Goal: Information Seeking & Learning: Learn about a topic

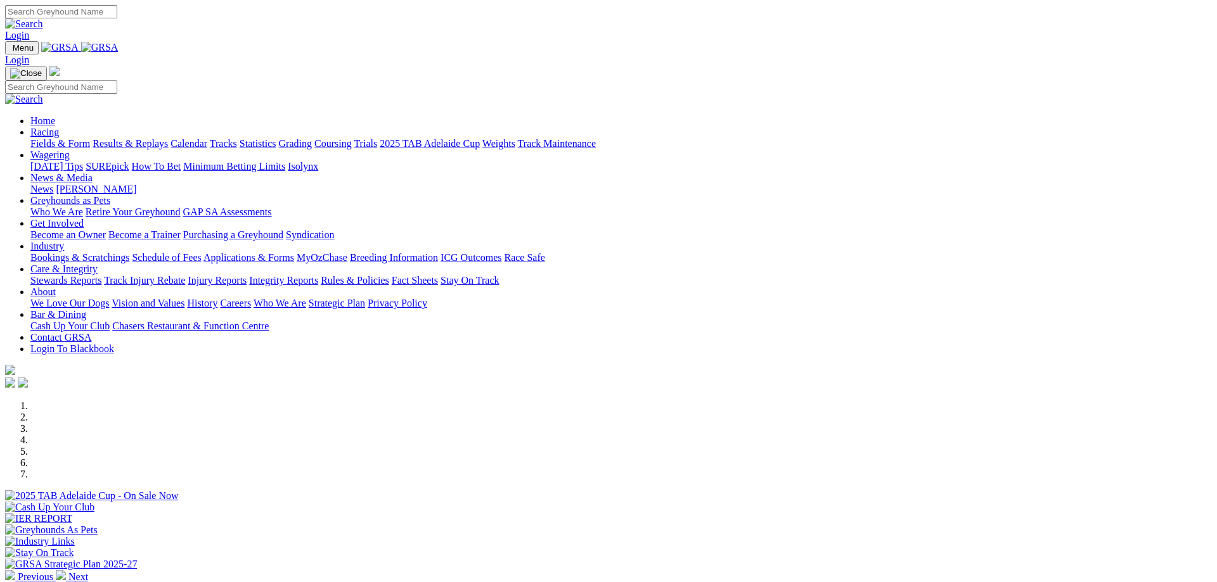
click at [90, 138] on link "Fields & Form" at bounding box center [60, 143] width 60 height 11
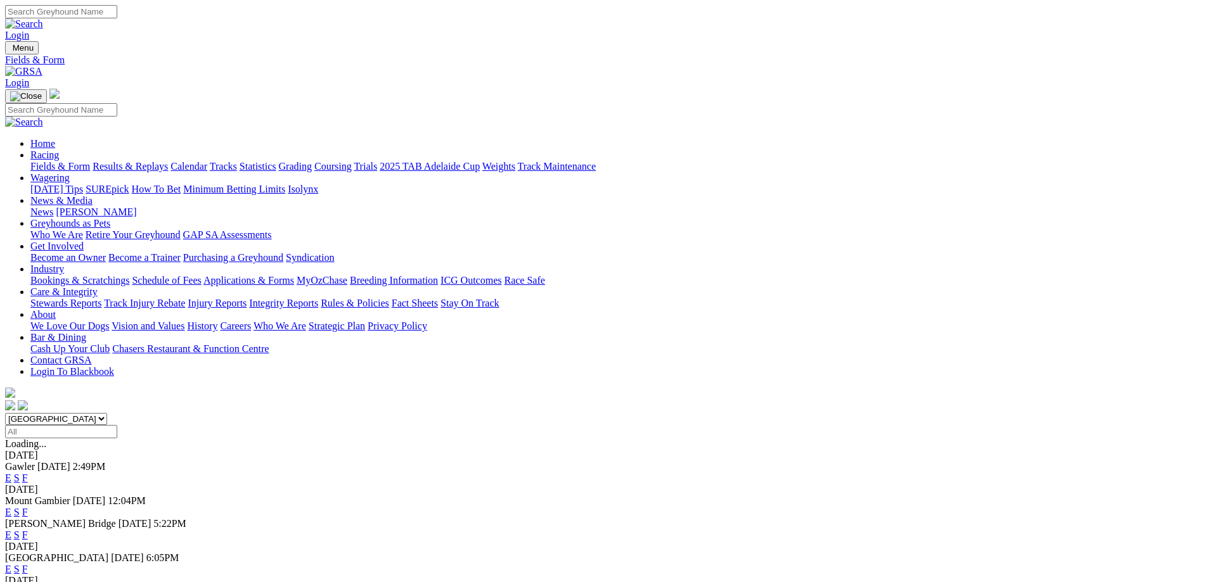
click at [28, 564] on link "F" at bounding box center [25, 569] width 6 height 11
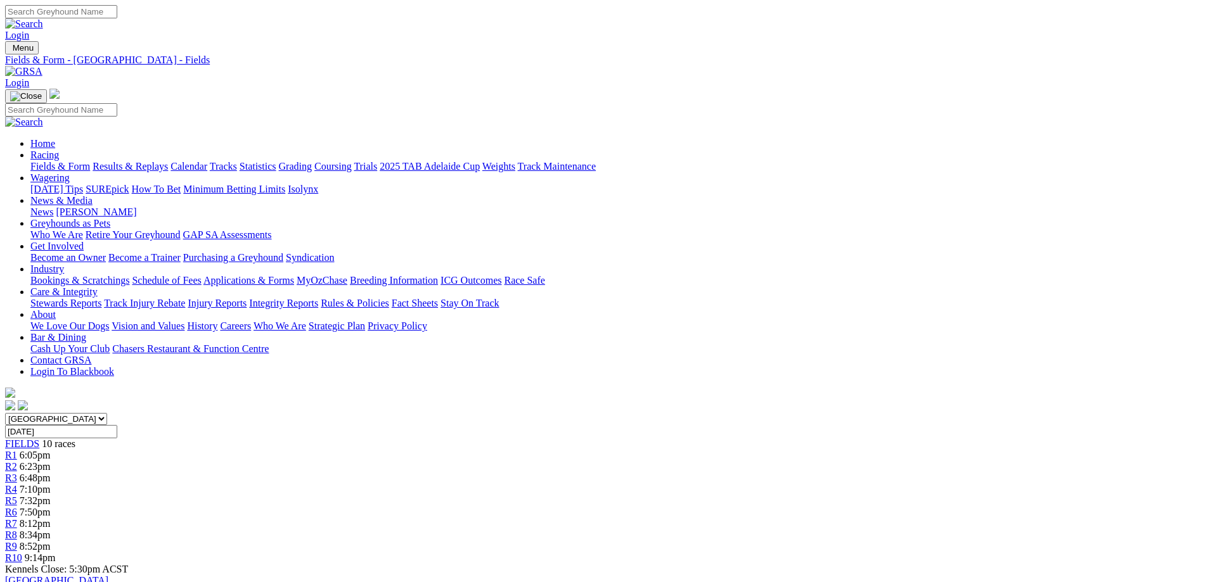
click at [51, 518] on span "8:12pm" at bounding box center [35, 523] width 31 height 11
click at [974, 553] on div "R10 9:14pm" at bounding box center [608, 558] width 1207 height 11
click at [90, 161] on link "Fields & Form" at bounding box center [60, 166] width 60 height 11
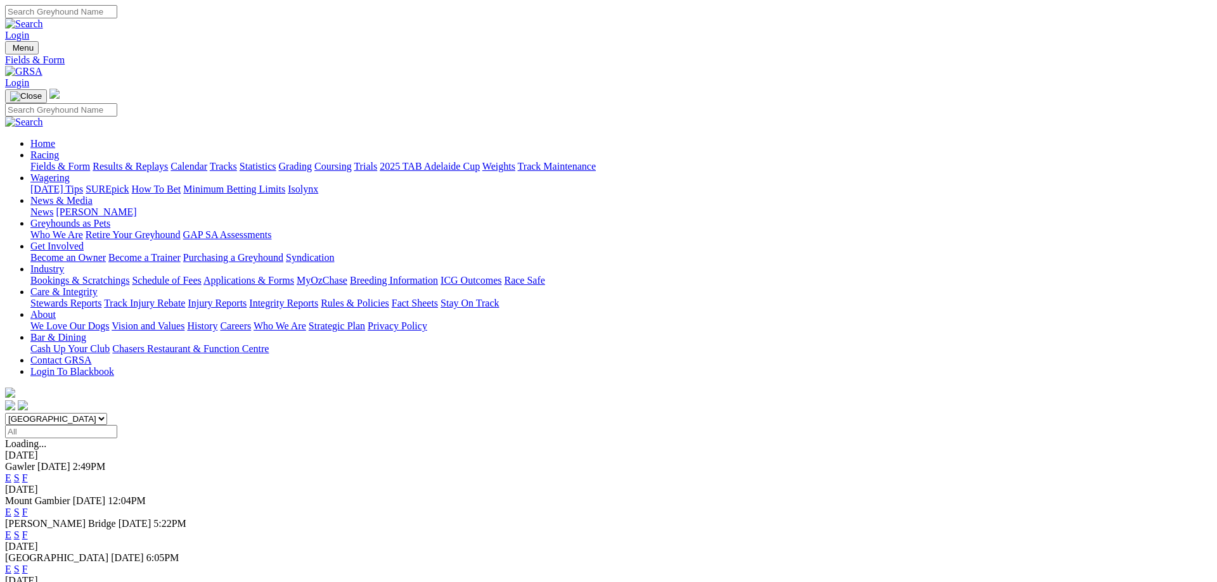
scroll to position [129, 0]
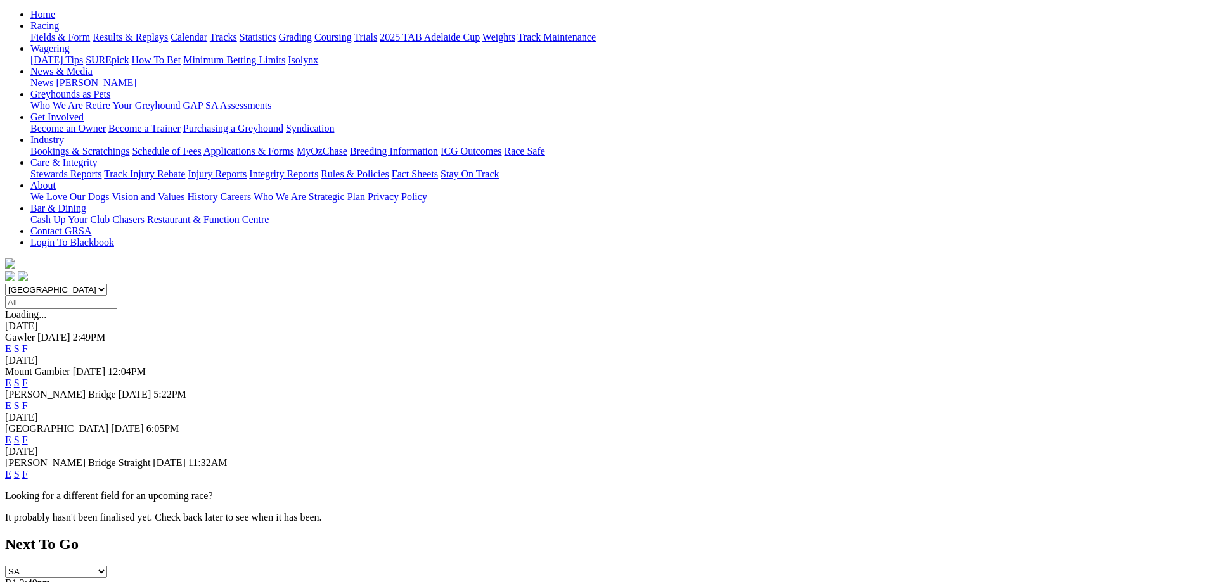
click at [28, 469] on link "F" at bounding box center [25, 474] width 6 height 11
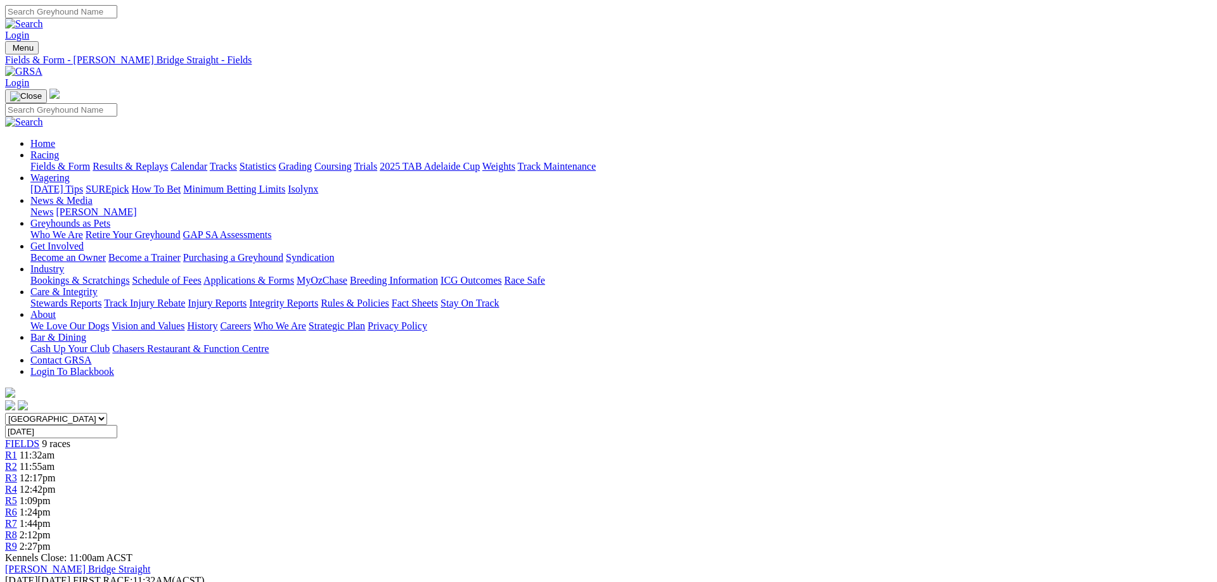
click at [17, 530] on link "R8" at bounding box center [11, 535] width 12 height 11
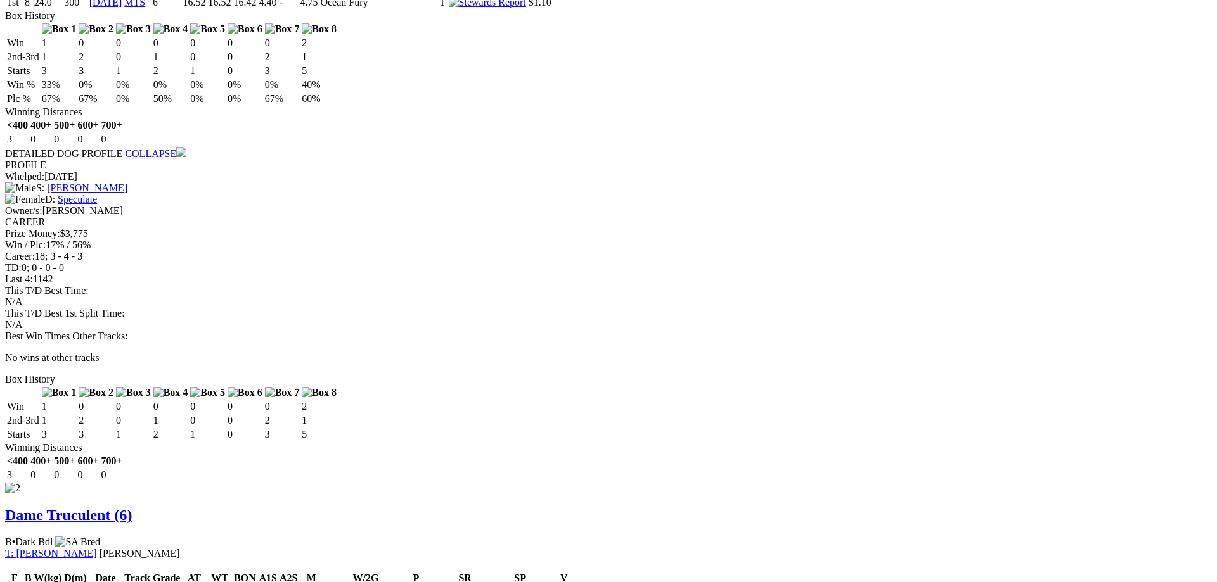
scroll to position [1164, 0]
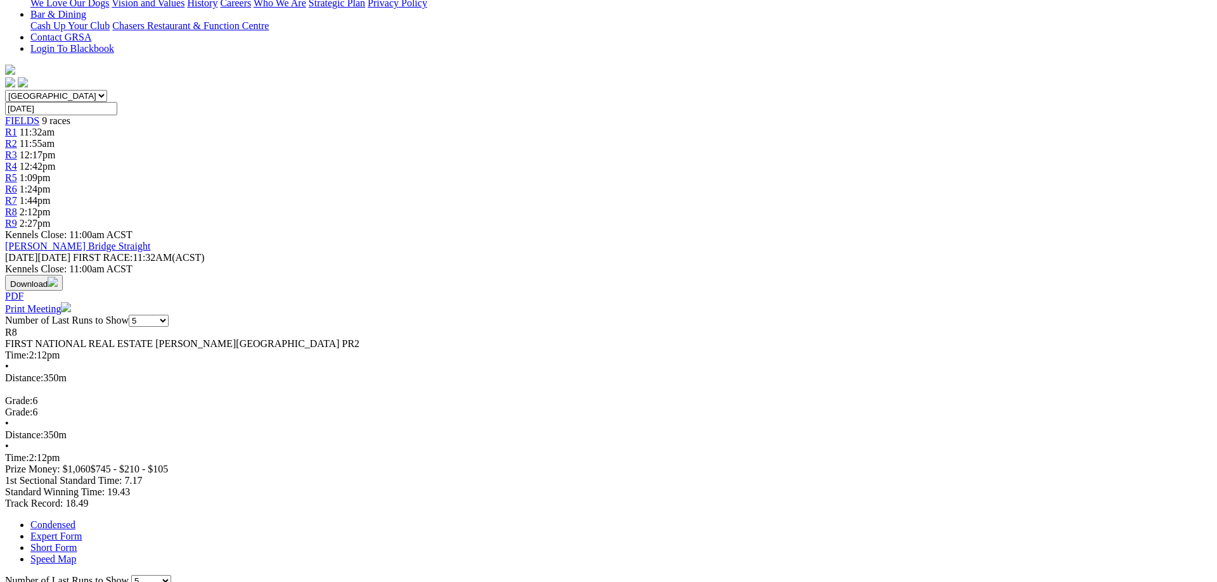
scroll to position [65, 0]
